Goal: Check status: Check status

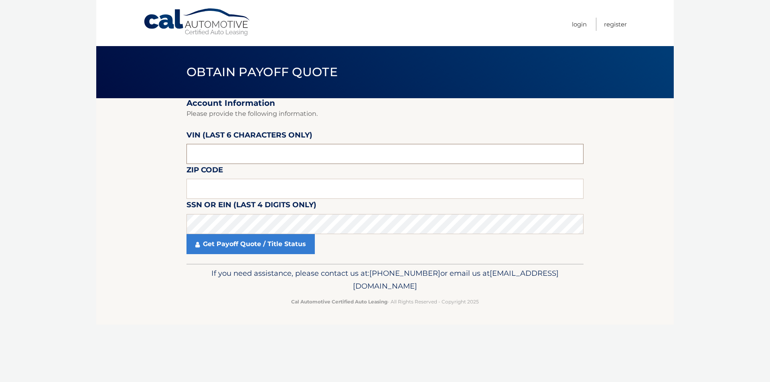
click at [258, 156] on input "text" at bounding box center [385, 154] width 397 height 20
type input "033177"
click at [254, 180] on input "text" at bounding box center [385, 189] width 397 height 20
click at [243, 191] on input "text" at bounding box center [385, 189] width 397 height 20
click at [225, 186] on input "text" at bounding box center [385, 189] width 397 height 20
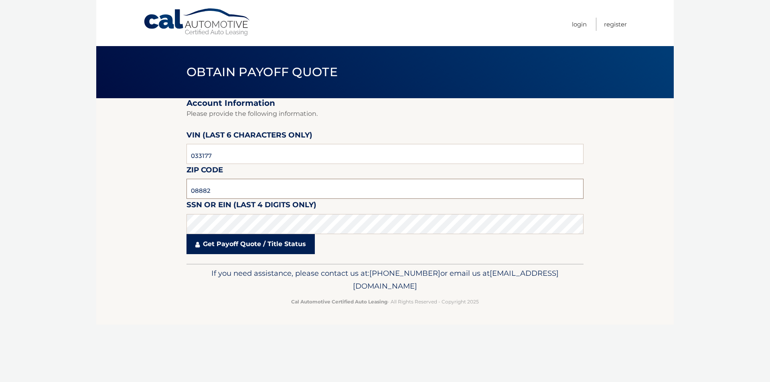
type input "08882"
click at [242, 244] on link "Get Payoff Quote / Title Status" at bounding box center [251, 244] width 128 height 20
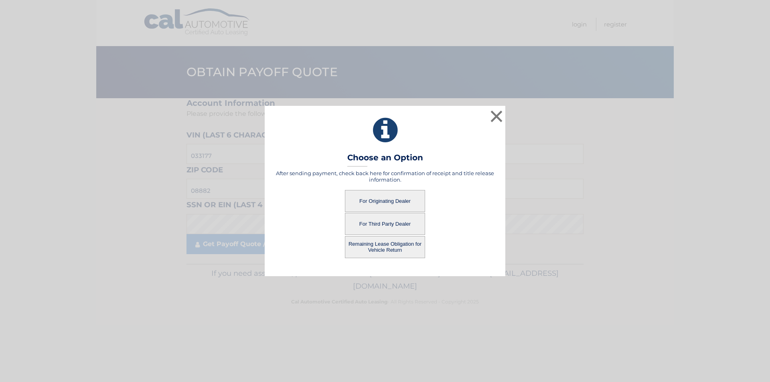
click at [398, 204] on button "For Originating Dealer" at bounding box center [385, 201] width 80 height 22
click at [385, 198] on button "For Originating Dealer" at bounding box center [385, 201] width 80 height 22
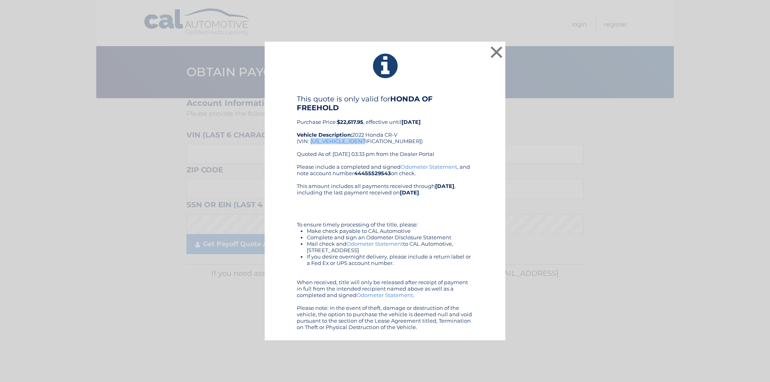
drag, startPoint x: 361, startPoint y: 142, endPoint x: 312, endPoint y: 140, distance: 49.4
click at [312, 140] on div "This quote is only valid for HONDA OF FREEHOLD Purchase Price: $22,617.95 , eff…" at bounding box center [385, 129] width 177 height 69
copy div "[US_VEHICLE_IDENTIFICATION_NUMBER]"
